Goal: Book appointment/travel/reservation

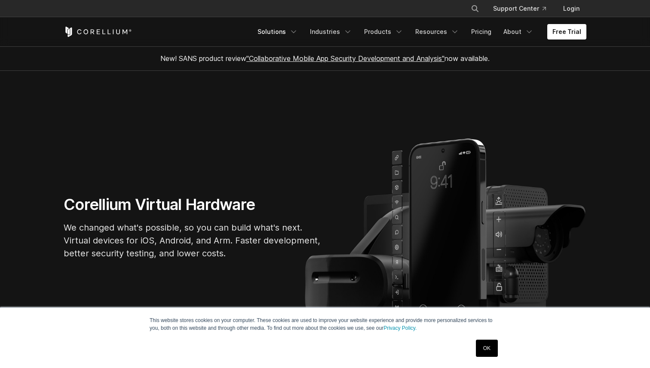
click at [290, 30] on link "Solutions" at bounding box center [277, 31] width 51 height 15
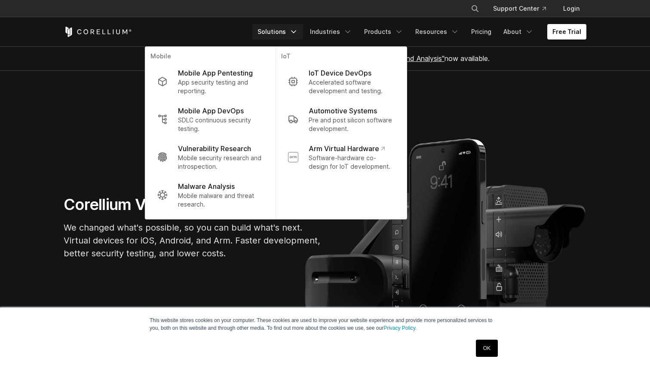
click at [462, 98] on section "Corellium Virtual Hardware We changed what's possible, so you can build what's …" at bounding box center [325, 231] width 650 height 321
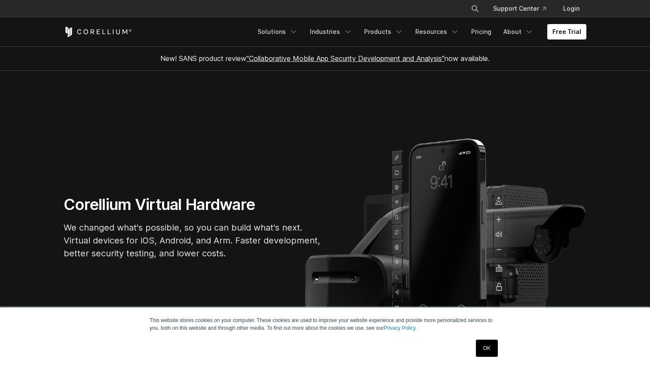
click at [482, 345] on link "OK" at bounding box center [487, 348] width 22 height 17
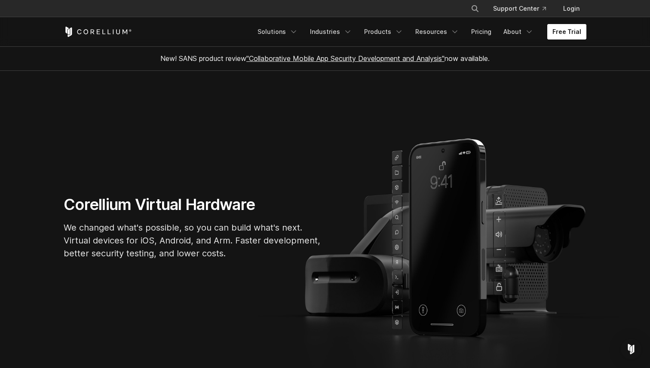
click at [562, 32] on link "Free Trial" at bounding box center [566, 31] width 39 height 15
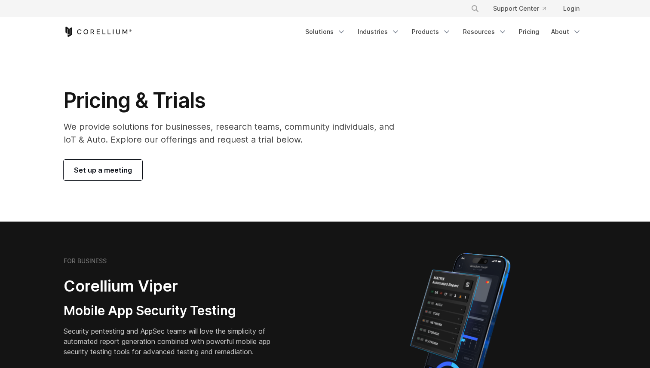
click at [98, 174] on span "Set up a meeting" at bounding box center [103, 170] width 58 height 10
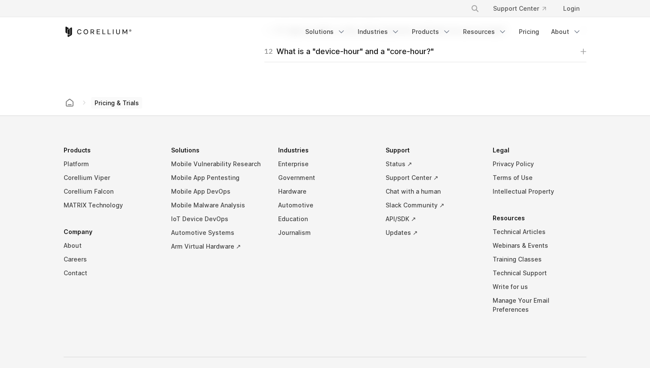
scroll to position [1516, 0]
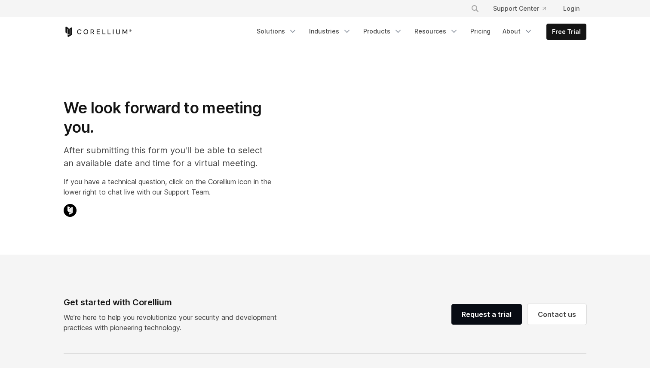
select select "**"
